Goal: Task Accomplishment & Management: Use online tool/utility

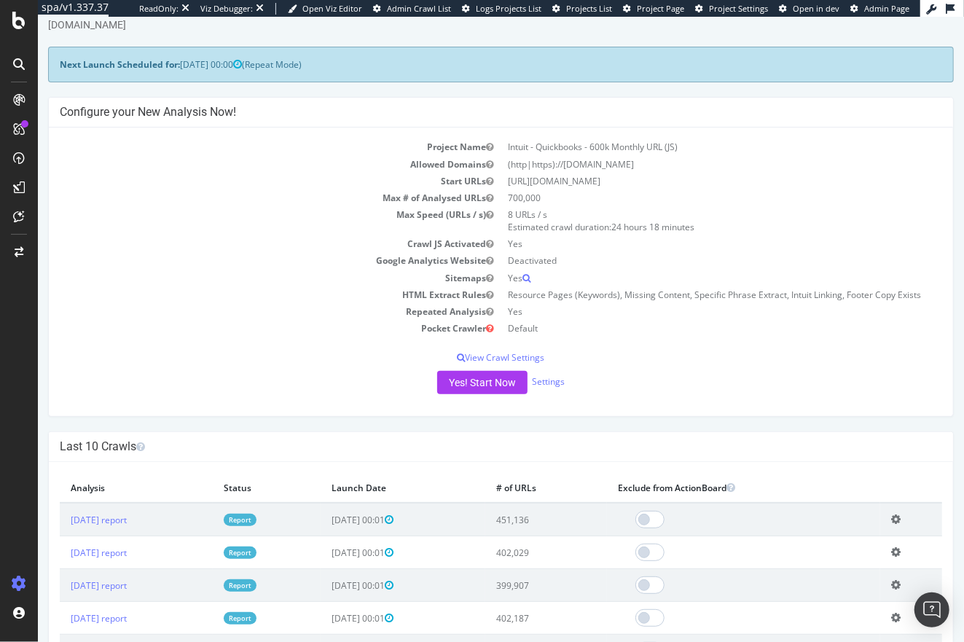
scroll to position [56, 0]
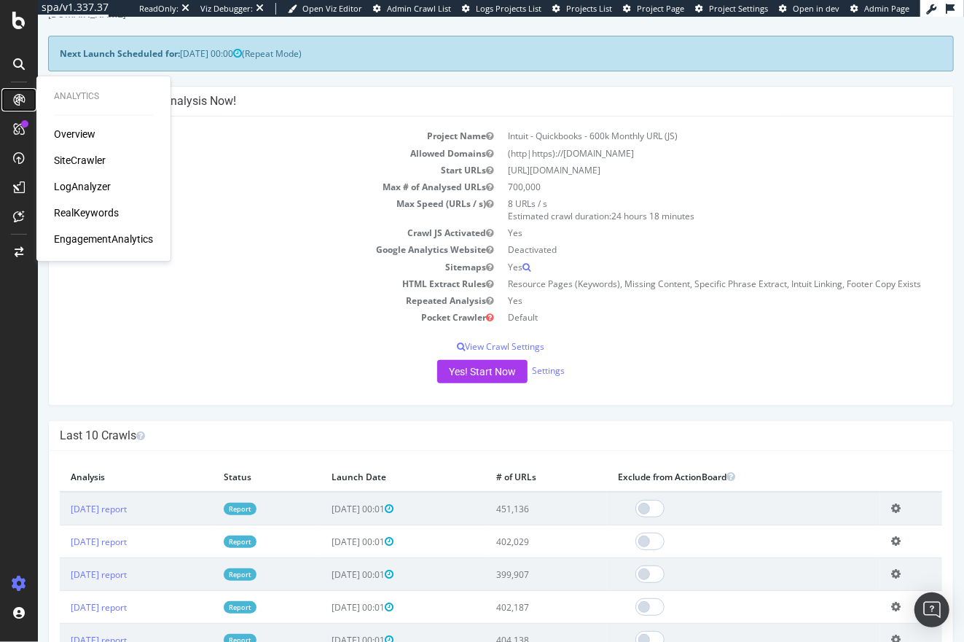
click at [19, 94] on icon at bounding box center [19, 100] width 12 height 12
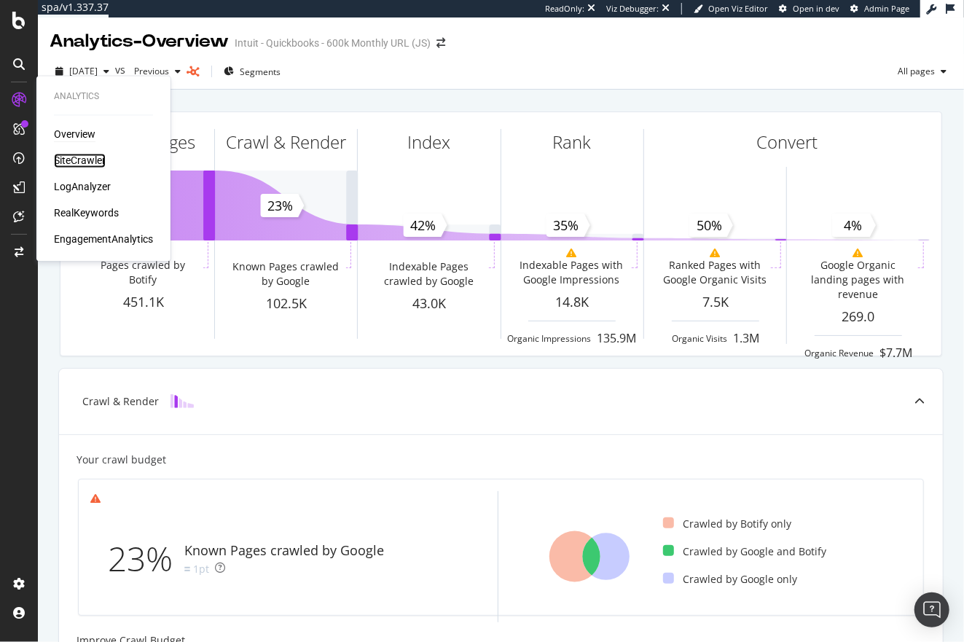
click at [82, 160] on div "SiteCrawler" at bounding box center [80, 161] width 52 height 15
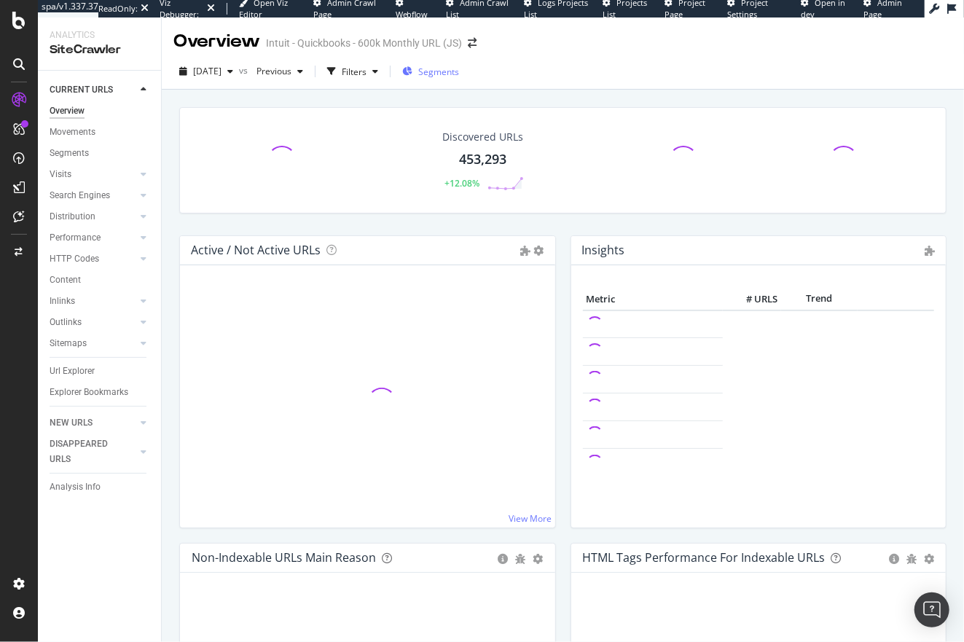
click at [459, 79] on div "Segments" at bounding box center [430, 72] width 57 height 22
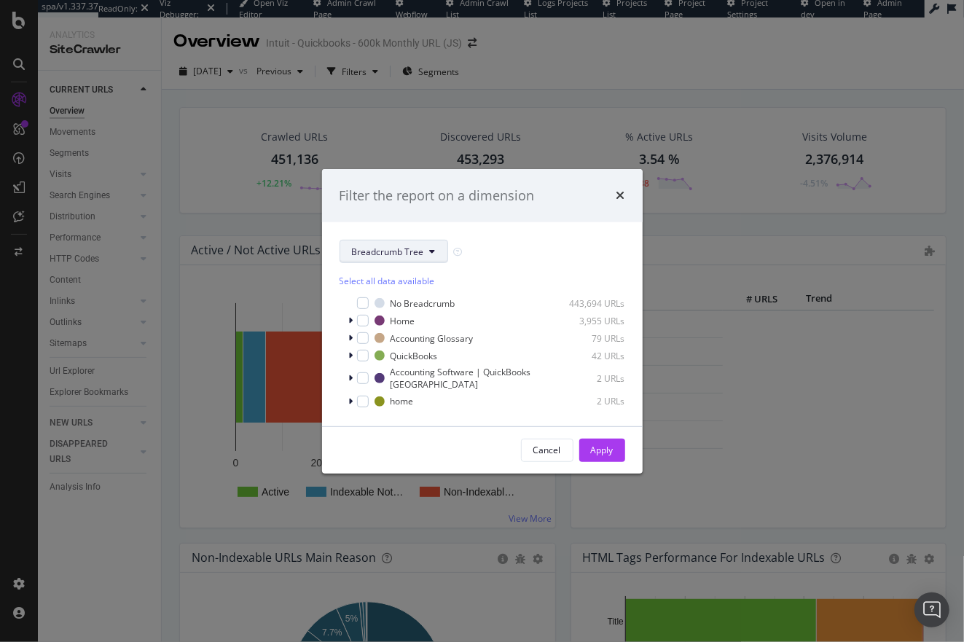
click at [407, 248] on span "Breadcrumb Tree" at bounding box center [388, 252] width 72 height 12
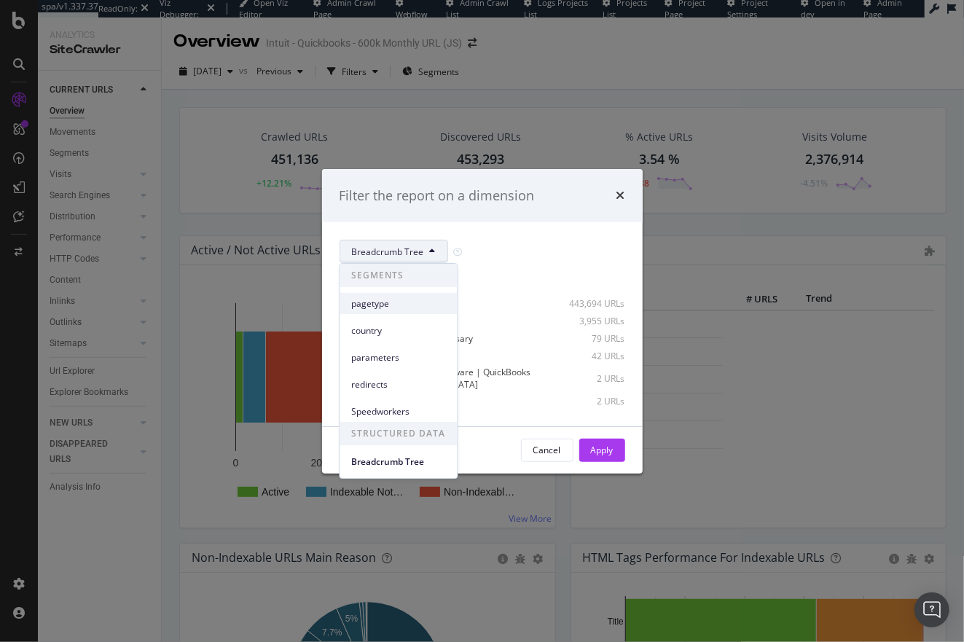
click at [406, 297] on span "pagetype" at bounding box center [399, 303] width 94 height 13
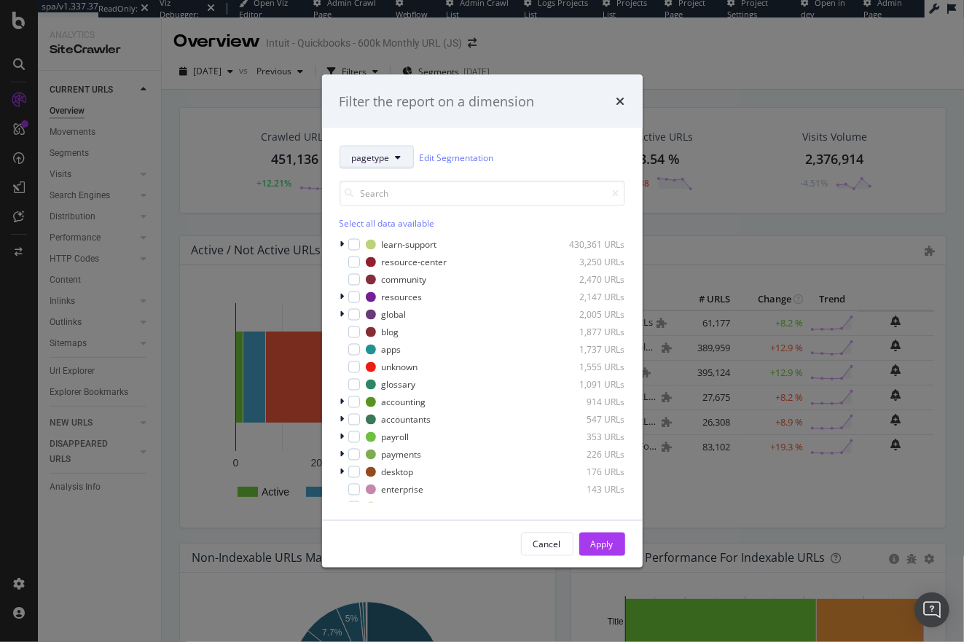
click at [390, 164] on button "pagetype" at bounding box center [377, 157] width 74 height 23
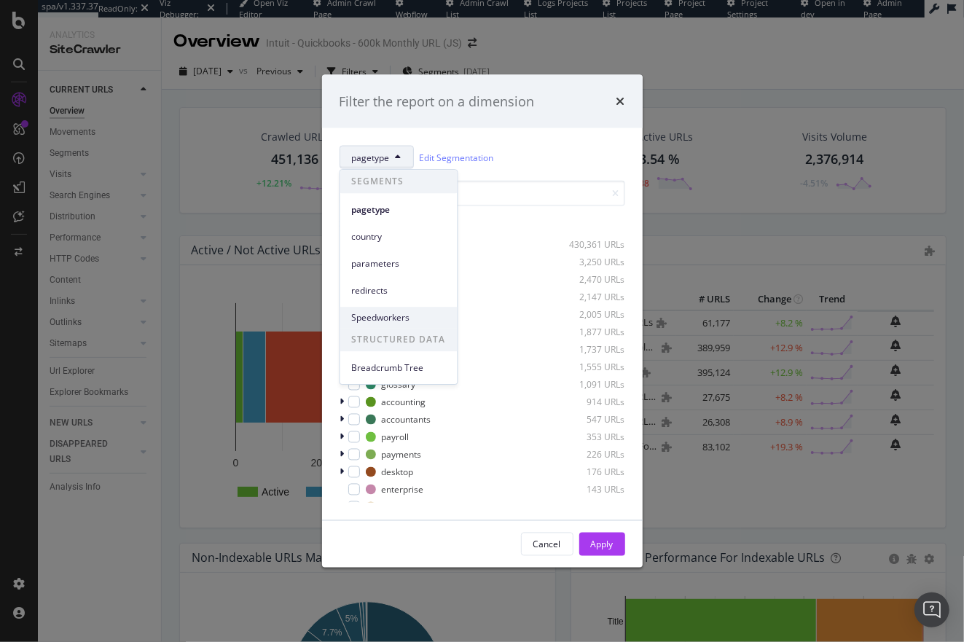
click at [404, 321] on span "Speedworkers" at bounding box center [399, 317] width 94 height 13
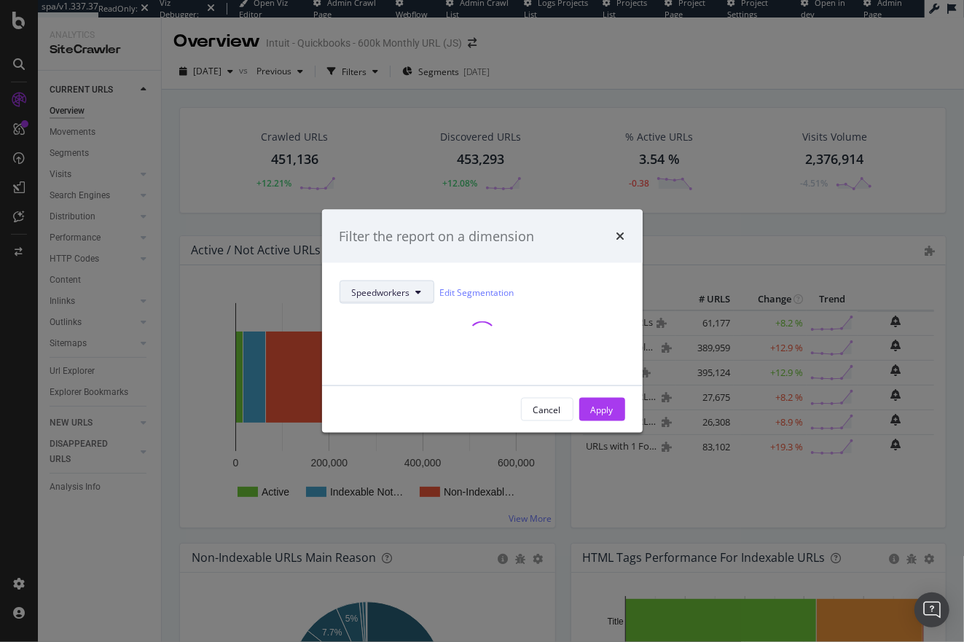
click at [394, 287] on span "Speedworkers" at bounding box center [381, 292] width 58 height 12
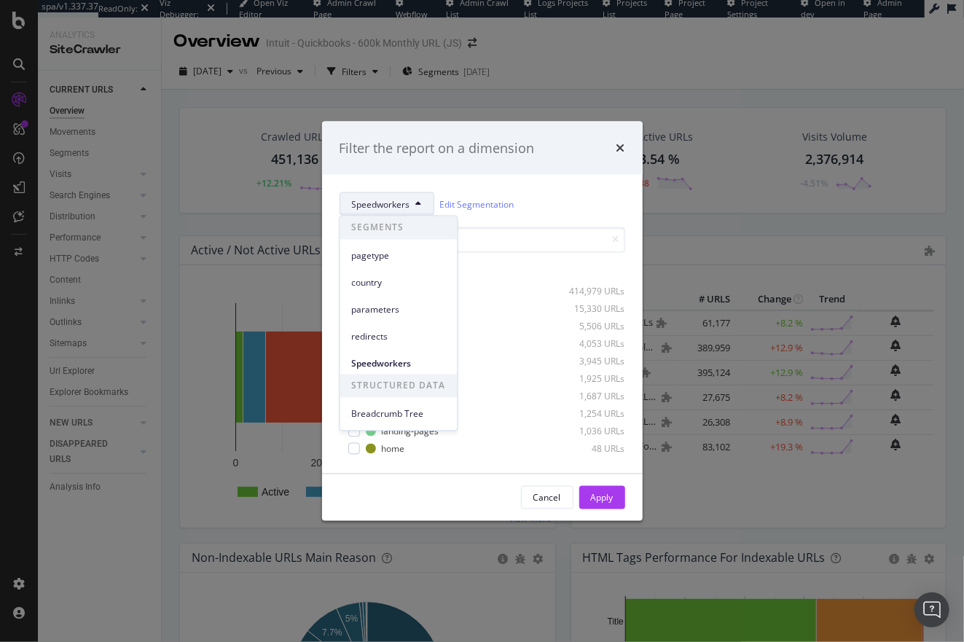
click at [541, 194] on div "Speedworkers Edit Segmentation" at bounding box center [483, 203] width 286 height 23
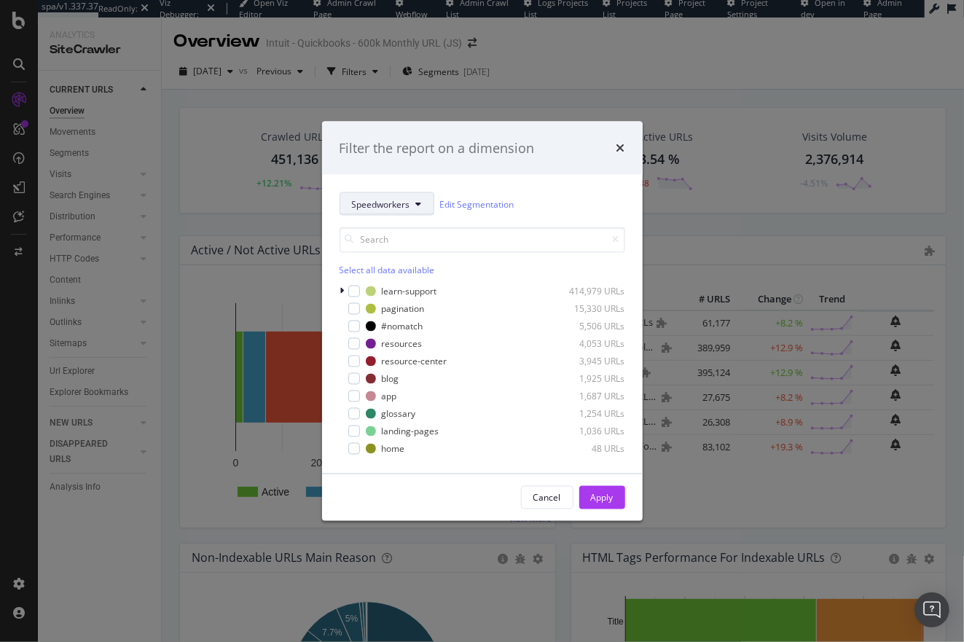
click at [363, 198] on span "Speedworkers" at bounding box center [381, 204] width 58 height 12
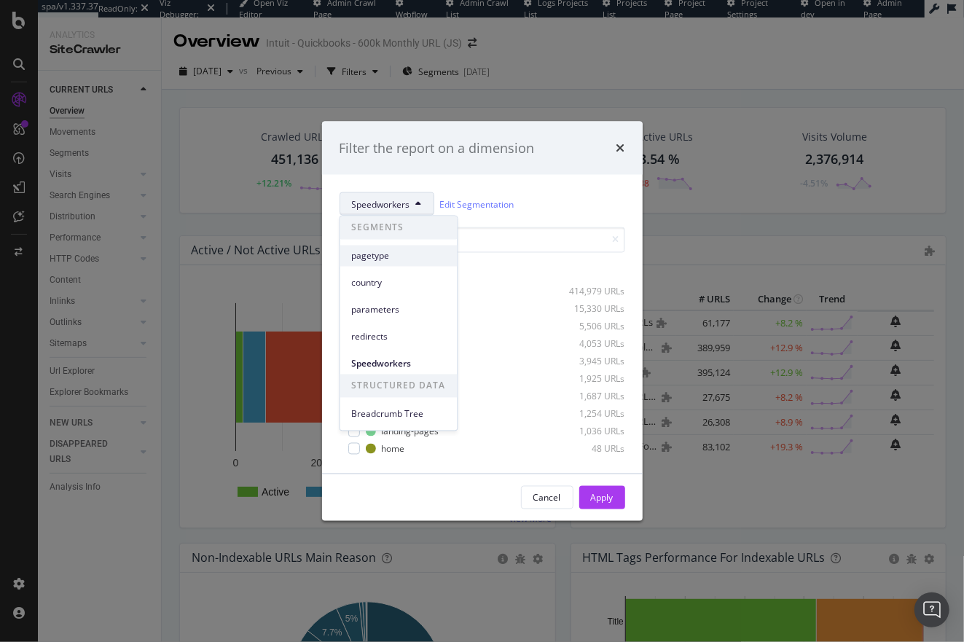
click at [403, 258] on span "pagetype" at bounding box center [399, 255] width 94 height 13
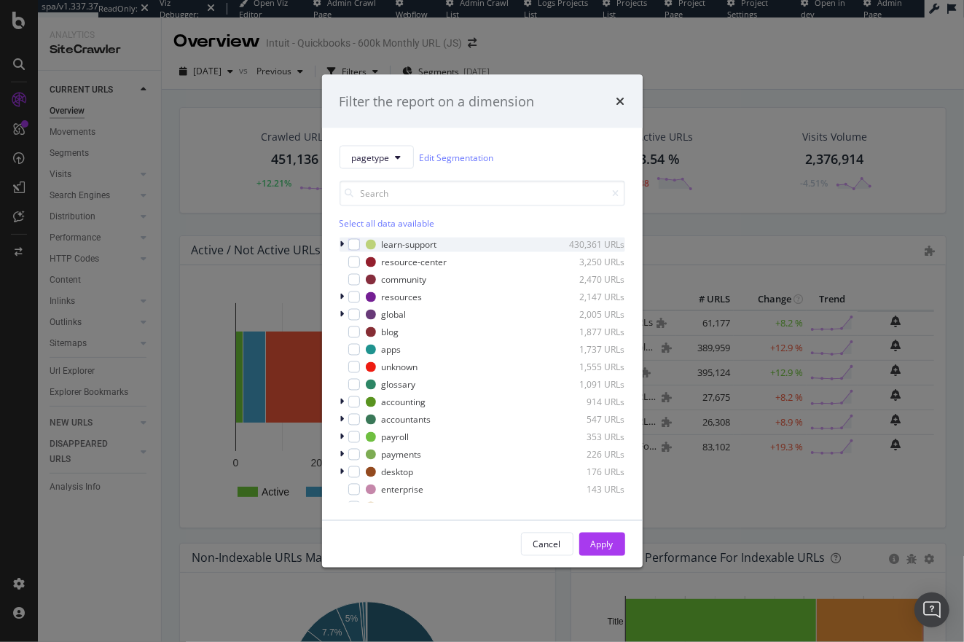
click at [341, 244] on icon "modal" at bounding box center [342, 245] width 4 height 9
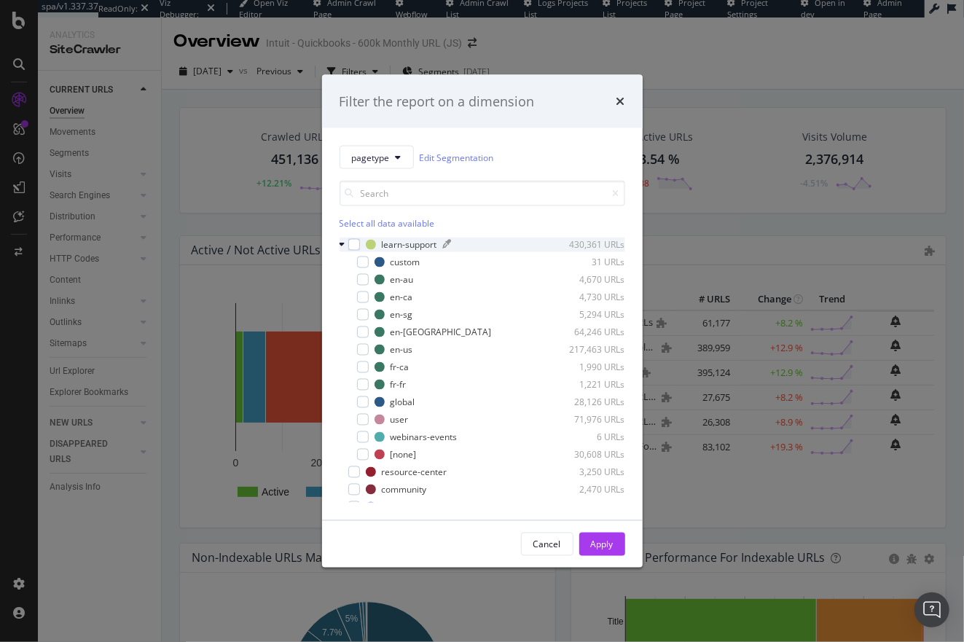
click at [407, 244] on div "learn-support" at bounding box center [409, 244] width 55 height 12
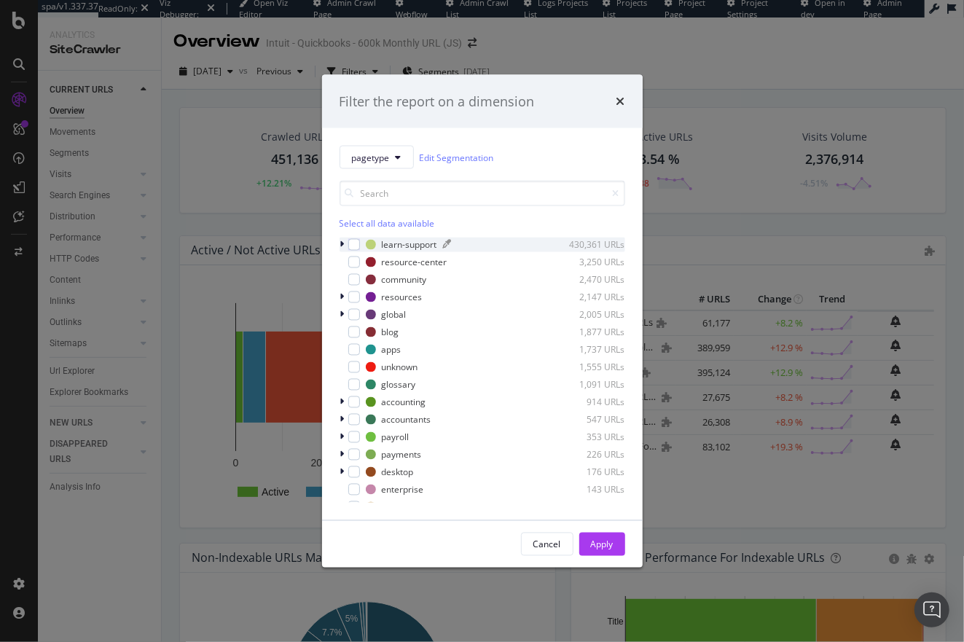
click at [407, 244] on div "learn-support" at bounding box center [409, 244] width 55 height 12
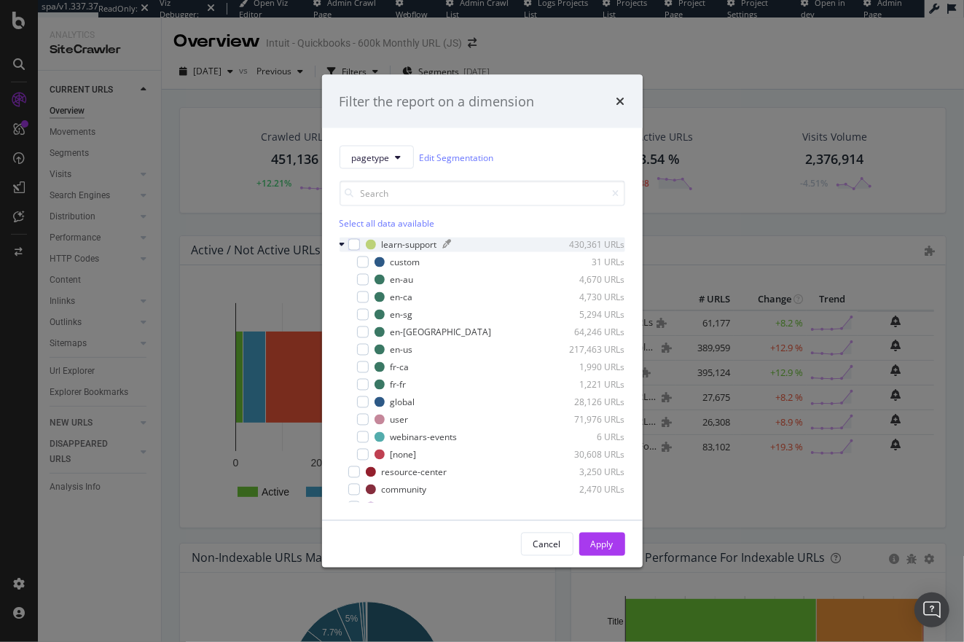
click at [580, 240] on div "430,361 URLs" at bounding box center [589, 244] width 71 height 12
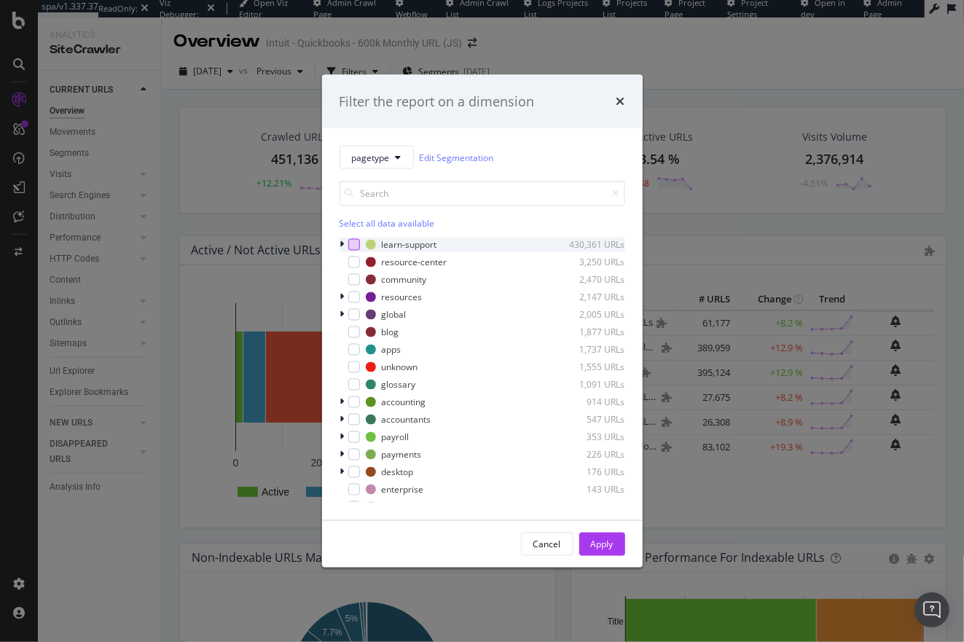
click at [353, 245] on div "modal" at bounding box center [354, 245] width 12 height 12
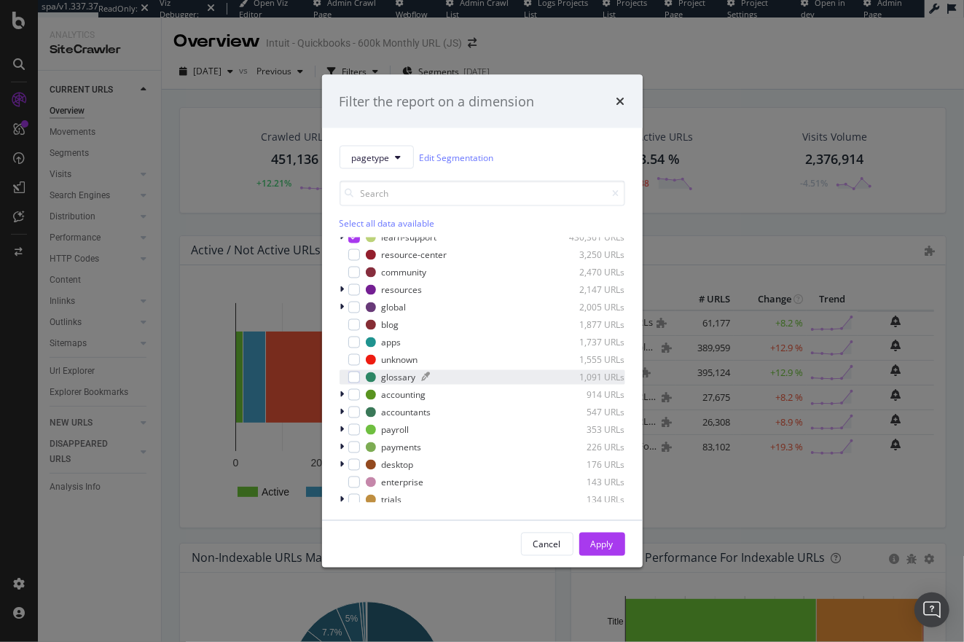
scroll to position [15, 0]
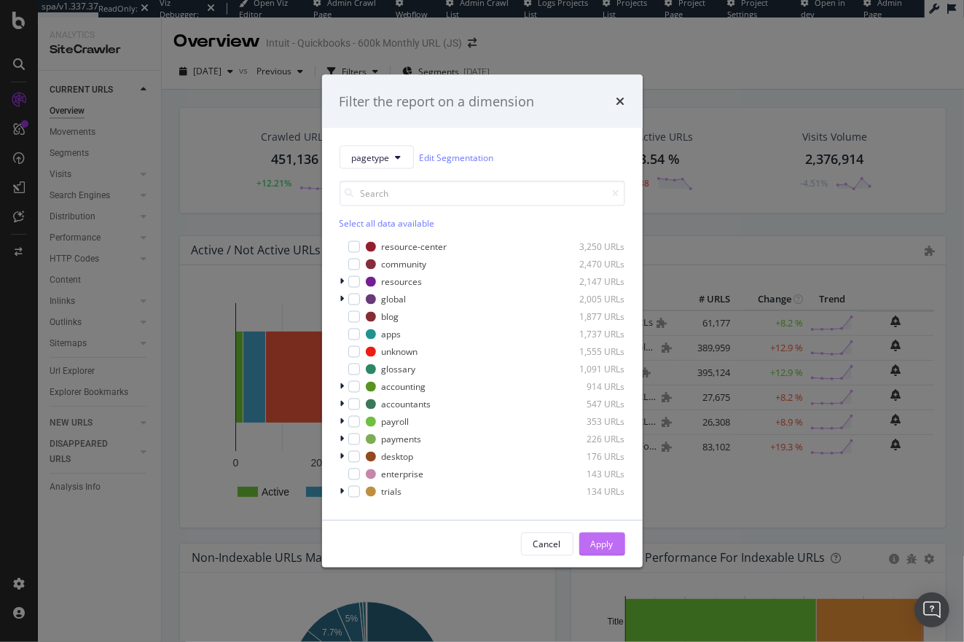
click at [604, 534] on div "Apply" at bounding box center [602, 545] width 23 height 22
